Goal: Transaction & Acquisition: Book appointment/travel/reservation

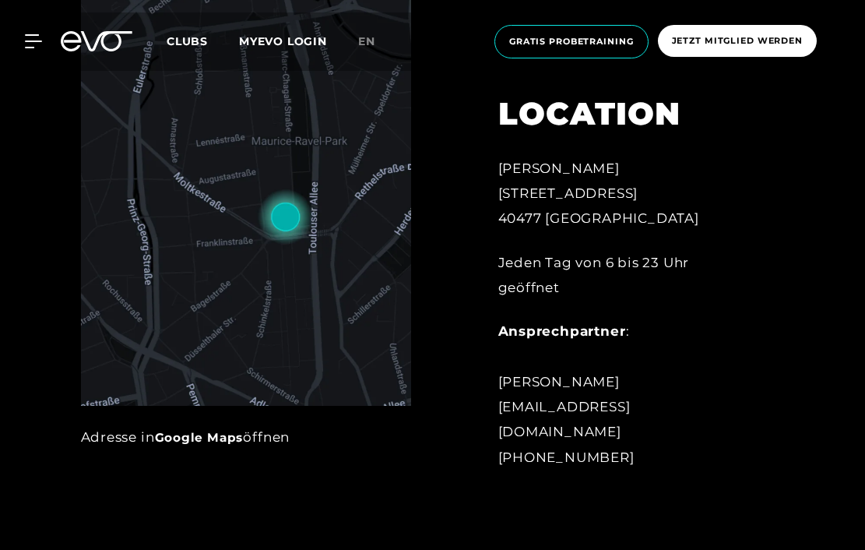
scroll to position [558, 0]
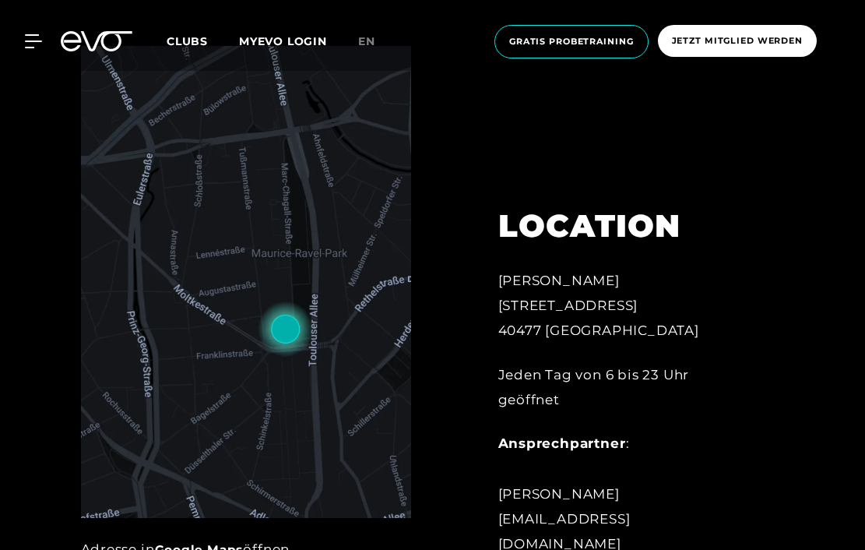
click at [178, 47] on span "Clubs" at bounding box center [187, 41] width 41 height 14
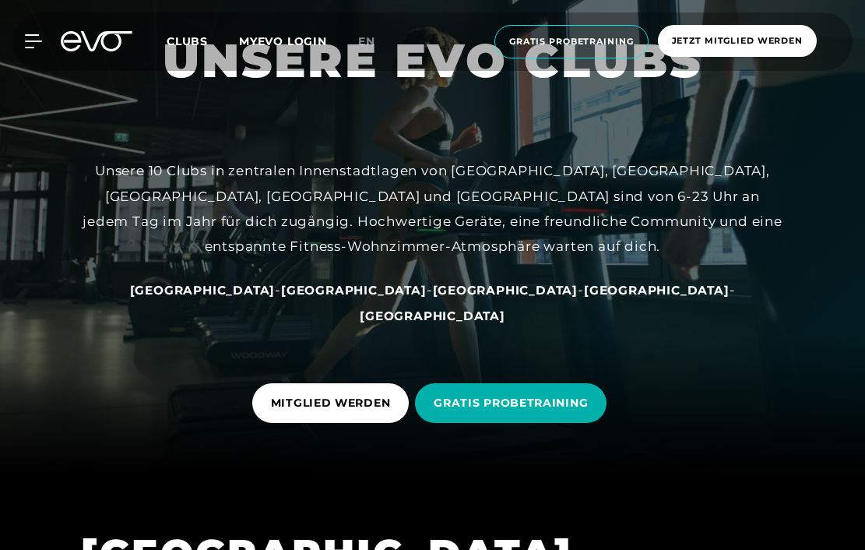
scroll to position [79, 0]
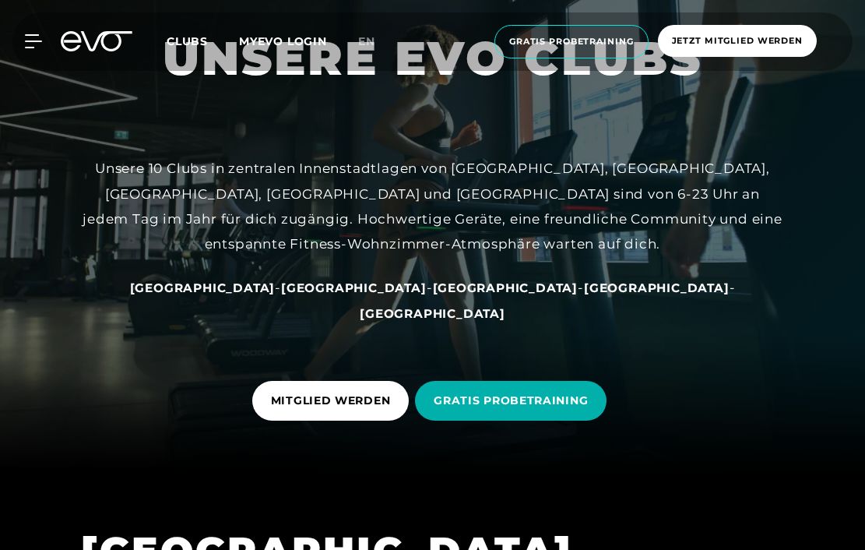
click at [433, 295] on span "[GEOGRAPHIC_DATA]" at bounding box center [506, 287] width 146 height 15
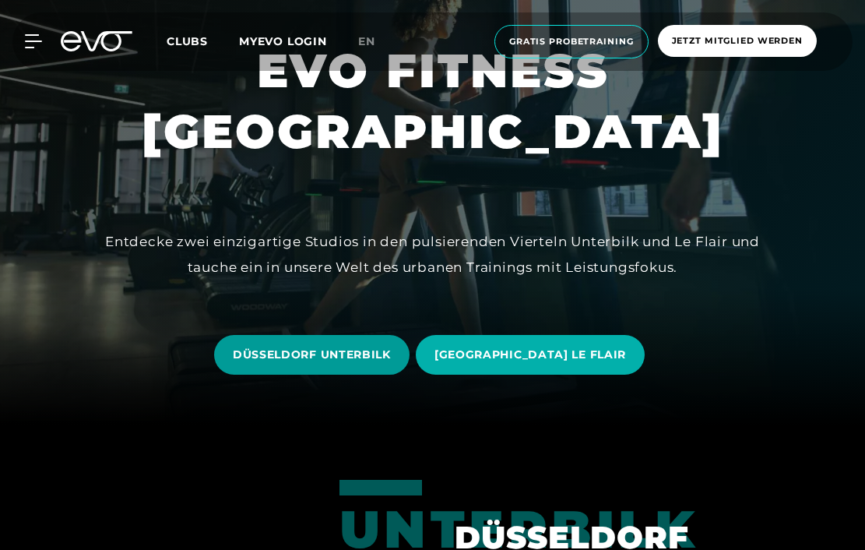
scroll to position [144, 0]
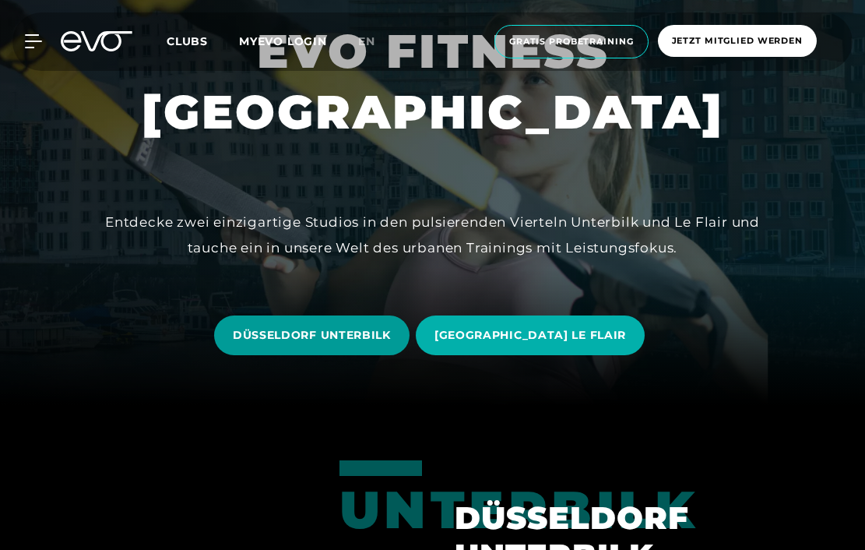
click at [360, 329] on span "DÜSSELDORF UNTERBILK" at bounding box center [312, 335] width 158 height 16
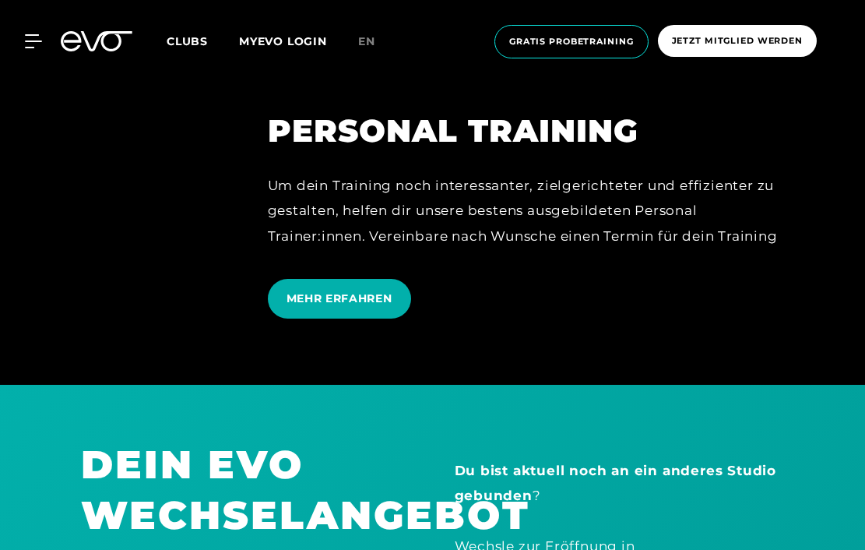
scroll to position [3683, 0]
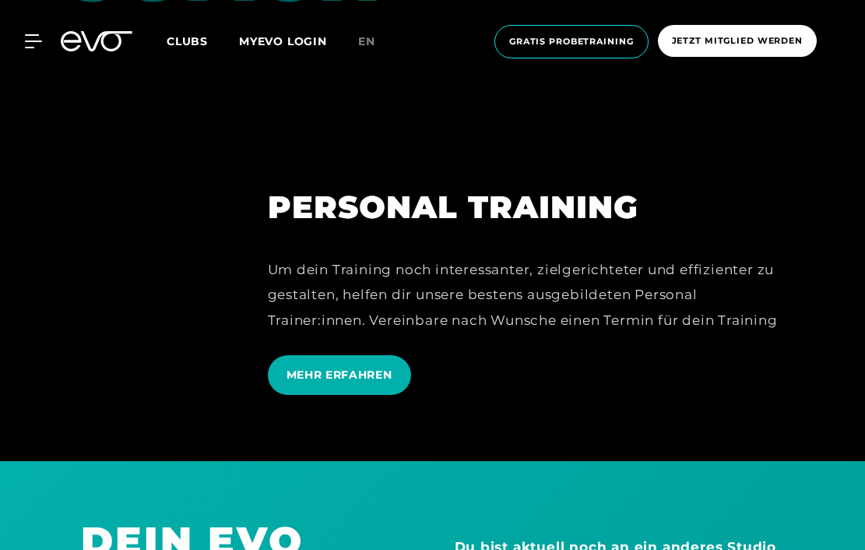
click at [444, 343] on div "MEHR ERFAHREN" at bounding box center [526, 374] width 517 height 63
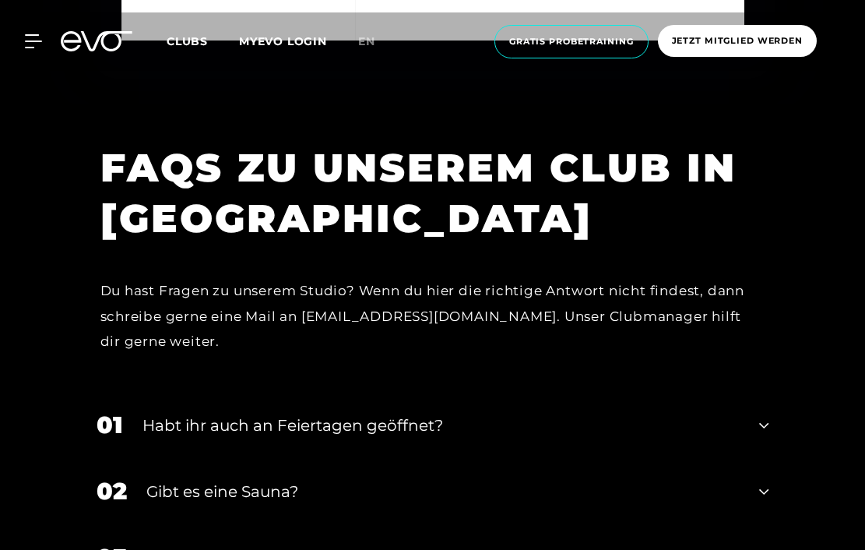
scroll to position [5002, 0]
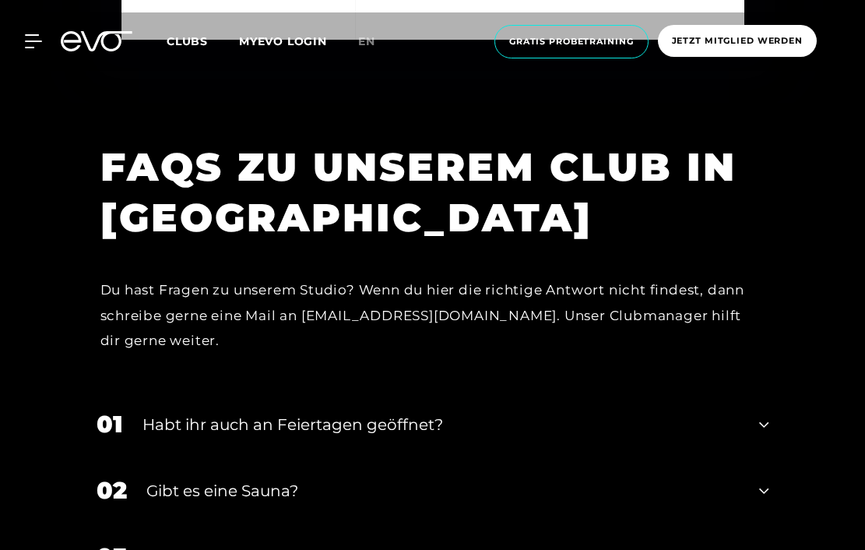
click at [617, 479] on div "Gibt es eine Sauna?" at bounding box center [443, 490] width 594 height 23
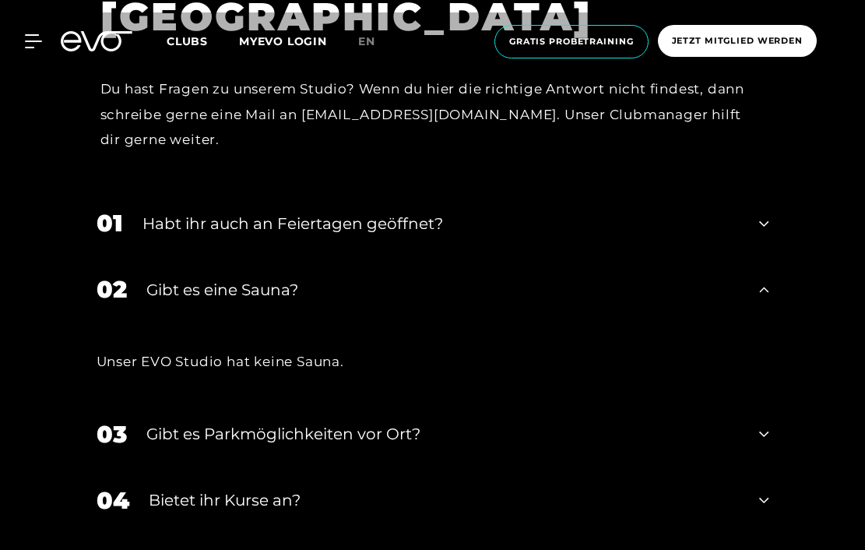
scroll to position [5210, 0]
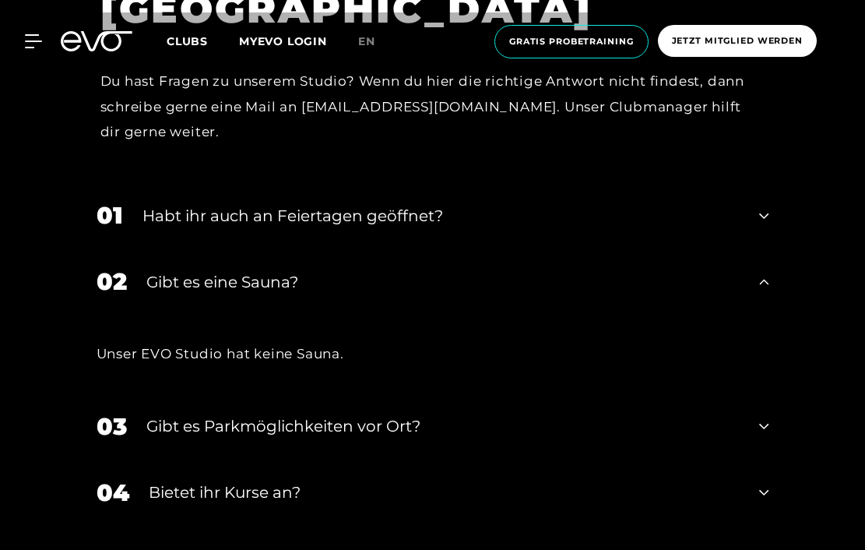
click at [429, 393] on div "03 Gibt es Parkmöglichkeiten vor Ort?" at bounding box center [433, 426] width 704 height 66
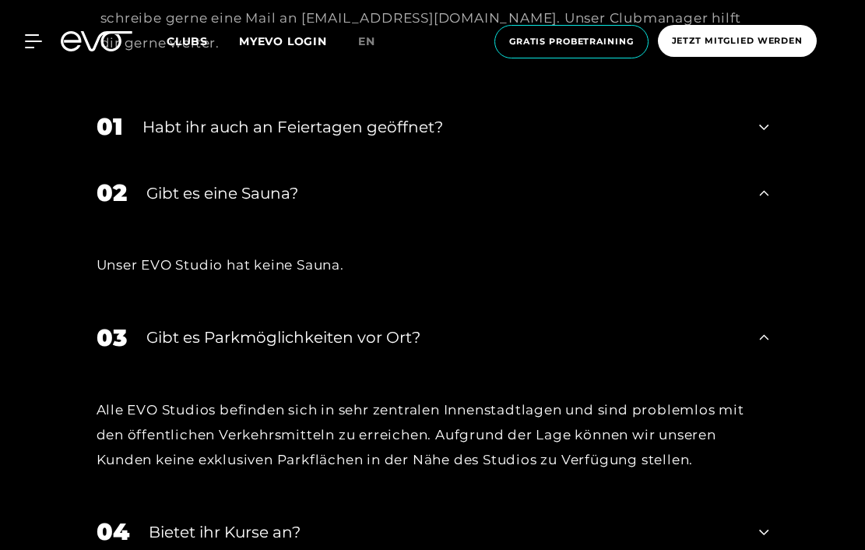
scroll to position [5301, 0]
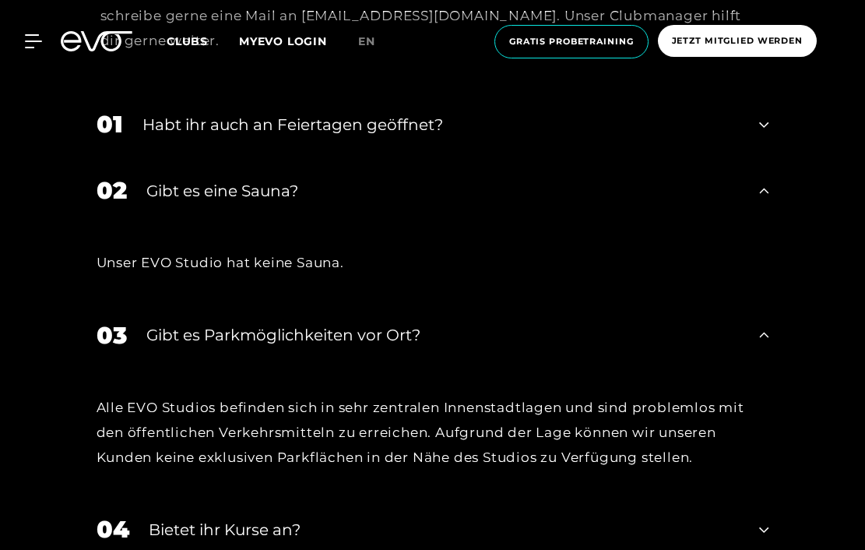
click at [307, 518] on div "Bietet ihr Kurse an?" at bounding box center [445, 529] width 592 height 23
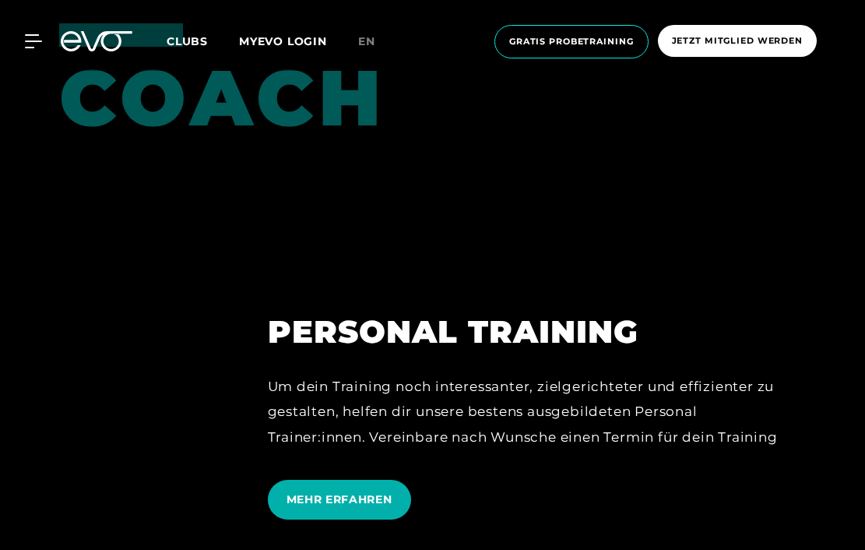
scroll to position [3556, 0]
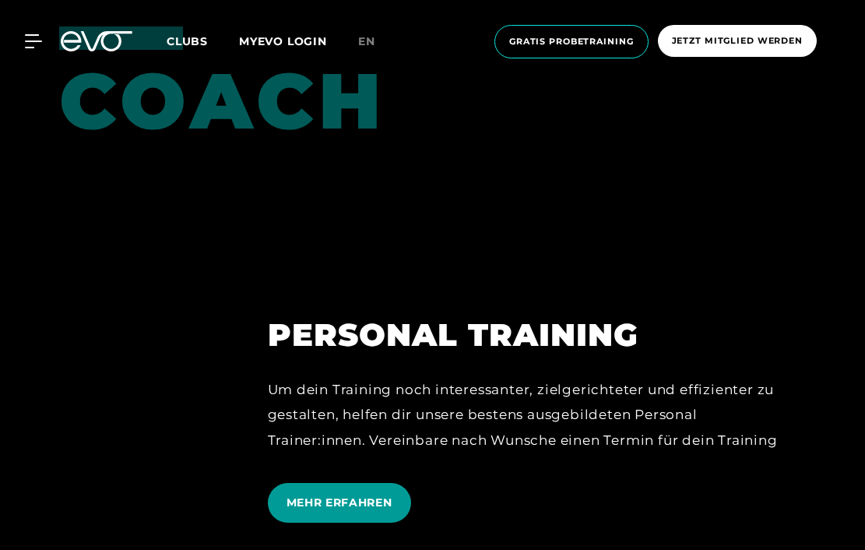
click at [354, 494] on span "MEHR ERFAHREN" at bounding box center [340, 502] width 106 height 16
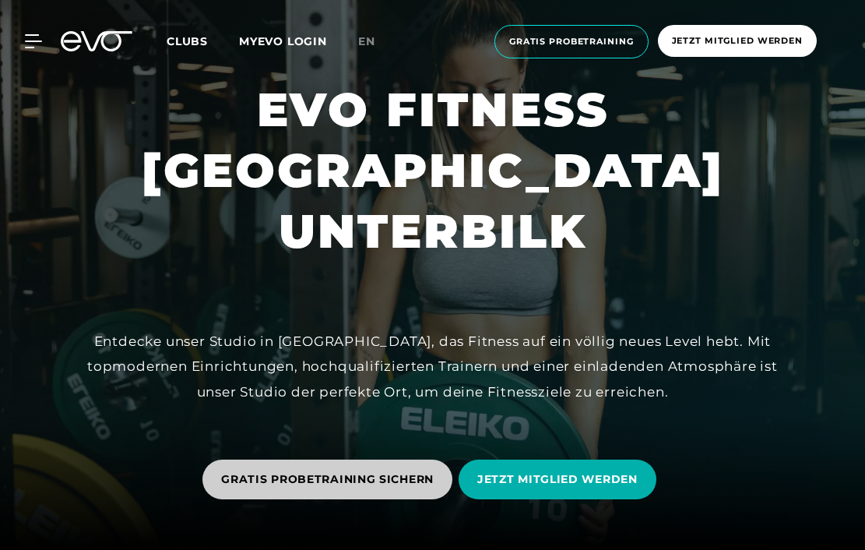
click at [288, 483] on span "GRATIS PROBETRAINING SICHERN" at bounding box center [327, 479] width 213 height 16
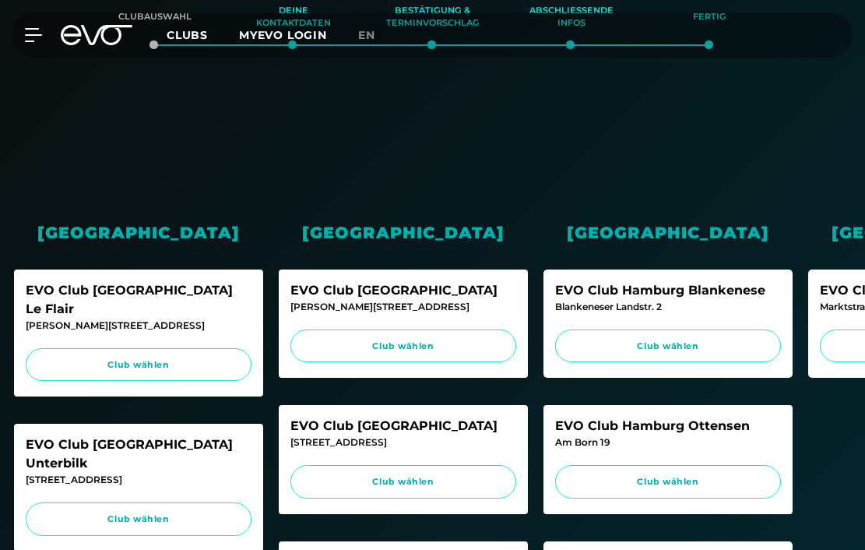
scroll to position [289, 0]
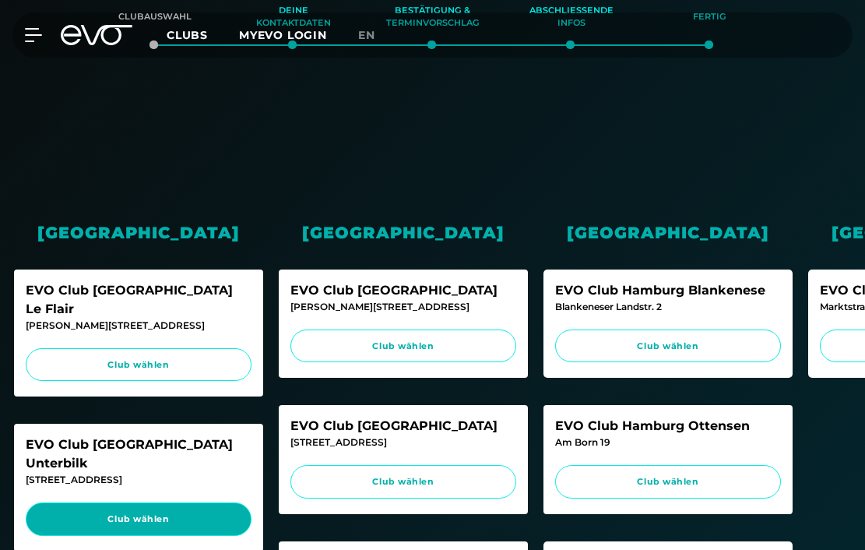
click at [178, 512] on span "Club wählen" at bounding box center [138, 518] width 196 height 13
